Goal: Transaction & Acquisition: Purchase product/service

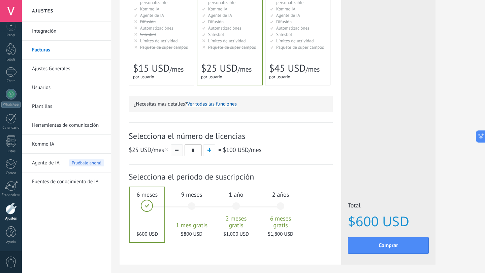
scroll to position [128, 0]
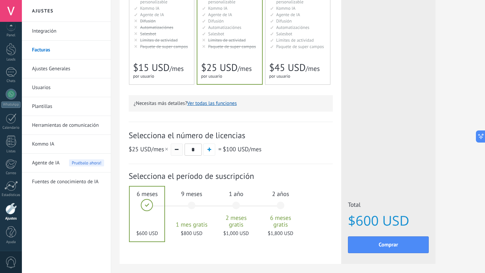
click at [175, 148] on button "button" at bounding box center [177, 150] width 12 height 12
click at [208, 148] on span "button" at bounding box center [209, 150] width 4 height 4
click at [176, 150] on span "button" at bounding box center [177, 149] width 4 height 1
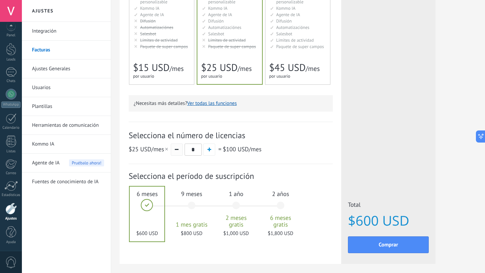
click at [176, 150] on span "button" at bounding box center [177, 149] width 4 height 1
type input "*"
